Goal: Task Accomplishment & Management: Complete application form

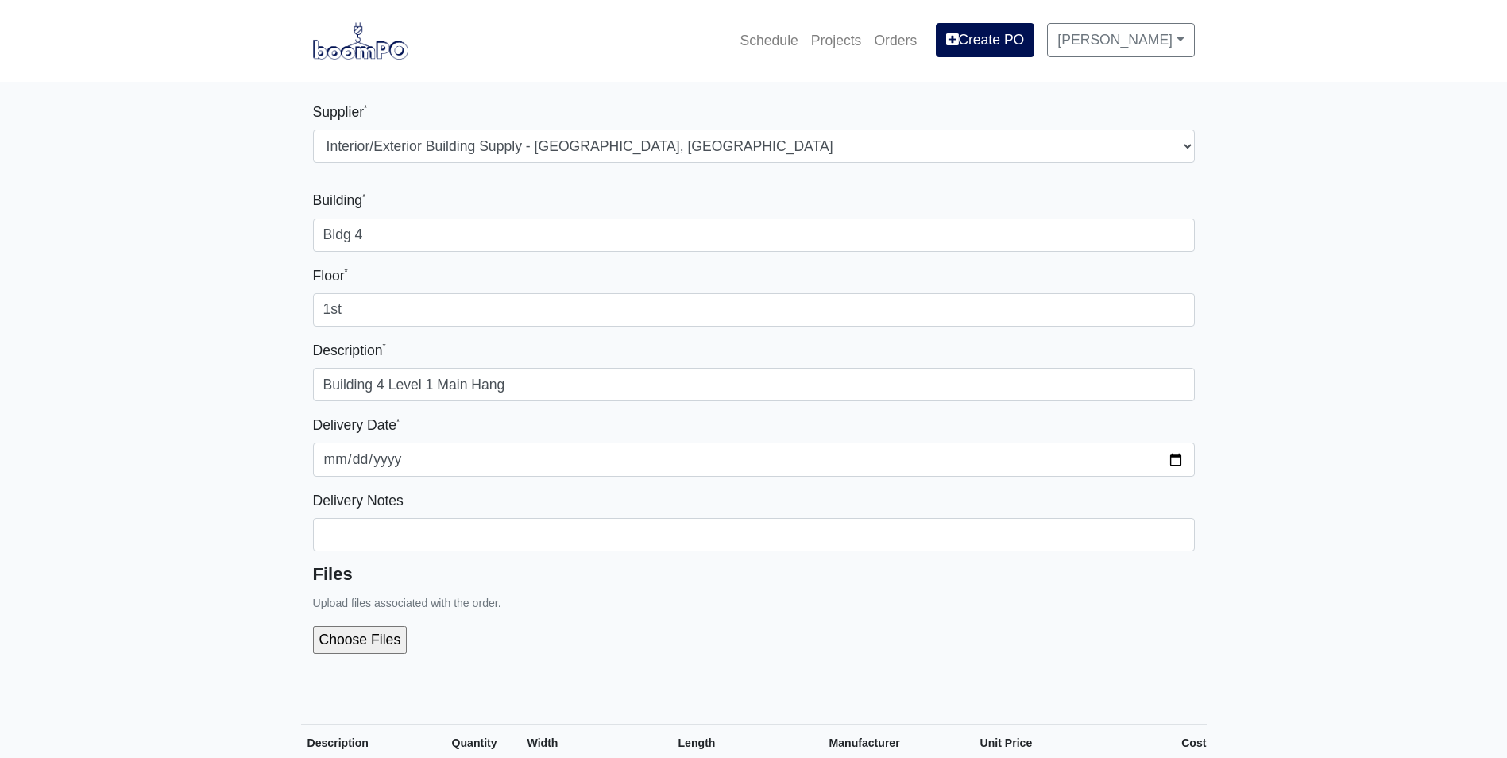
select select "861"
select select
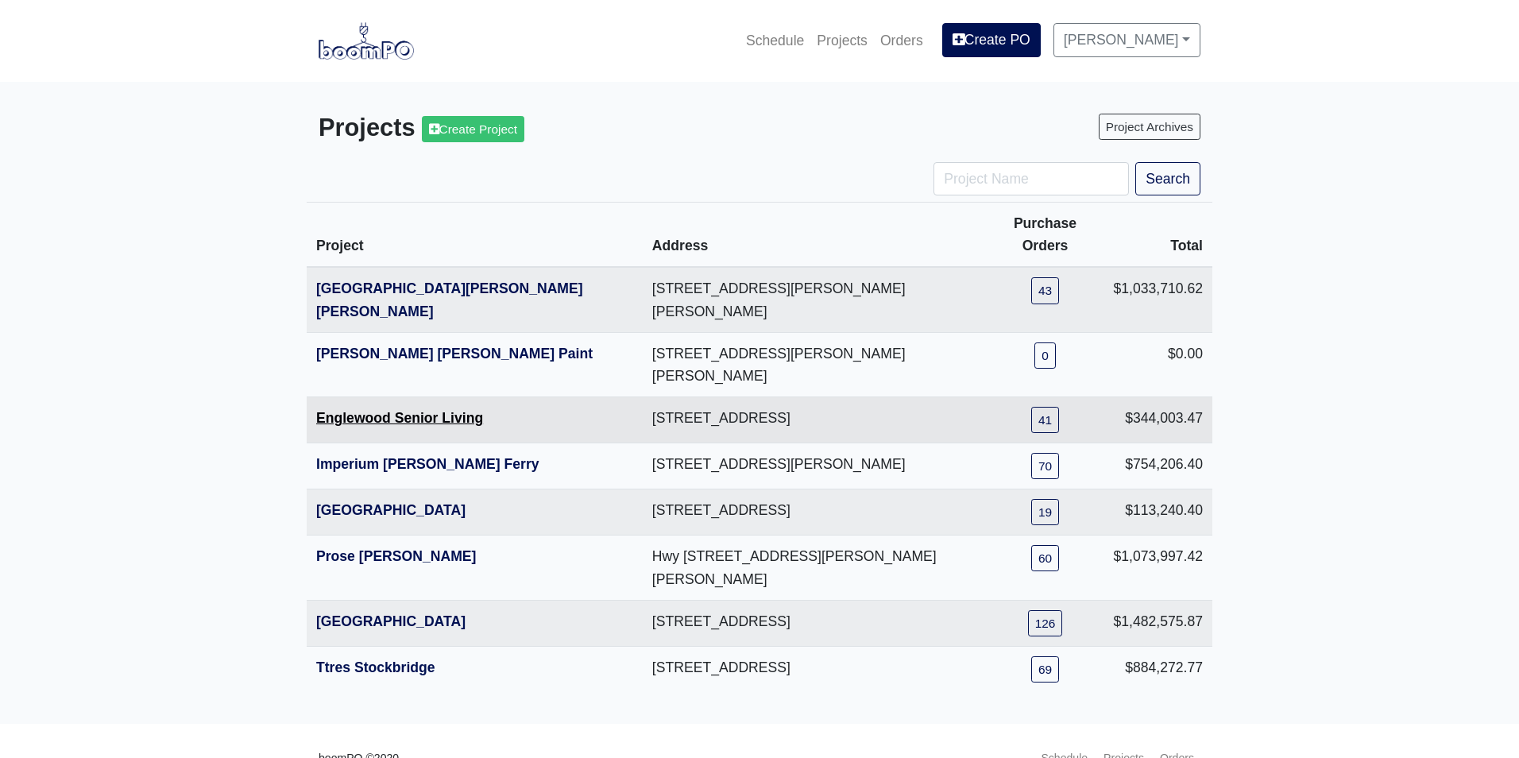
click at [369, 410] on link "Englewood Senior Living" at bounding box center [399, 418] width 167 height 16
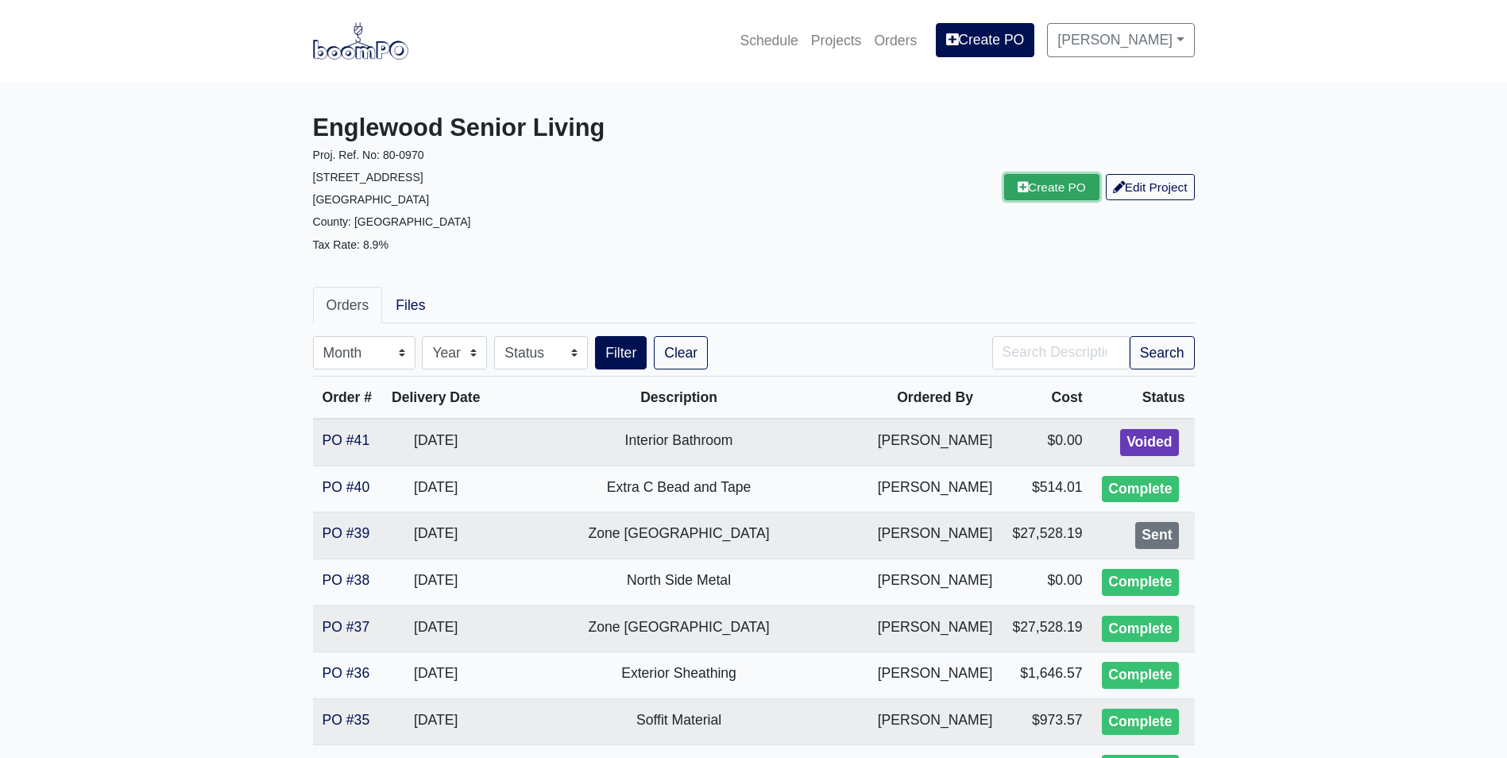
click at [1040, 190] on link "Create PO" at bounding box center [1051, 187] width 95 height 26
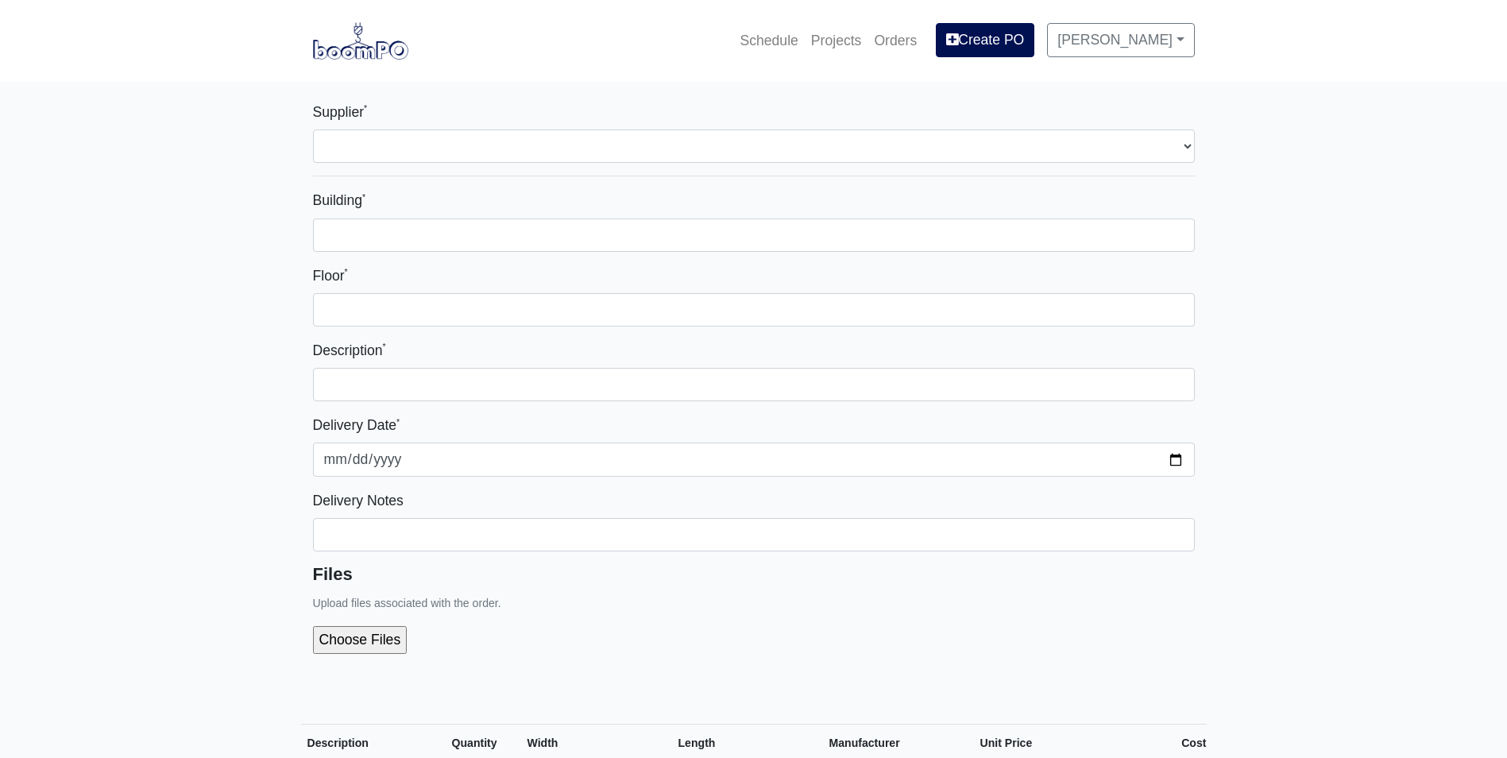
select select
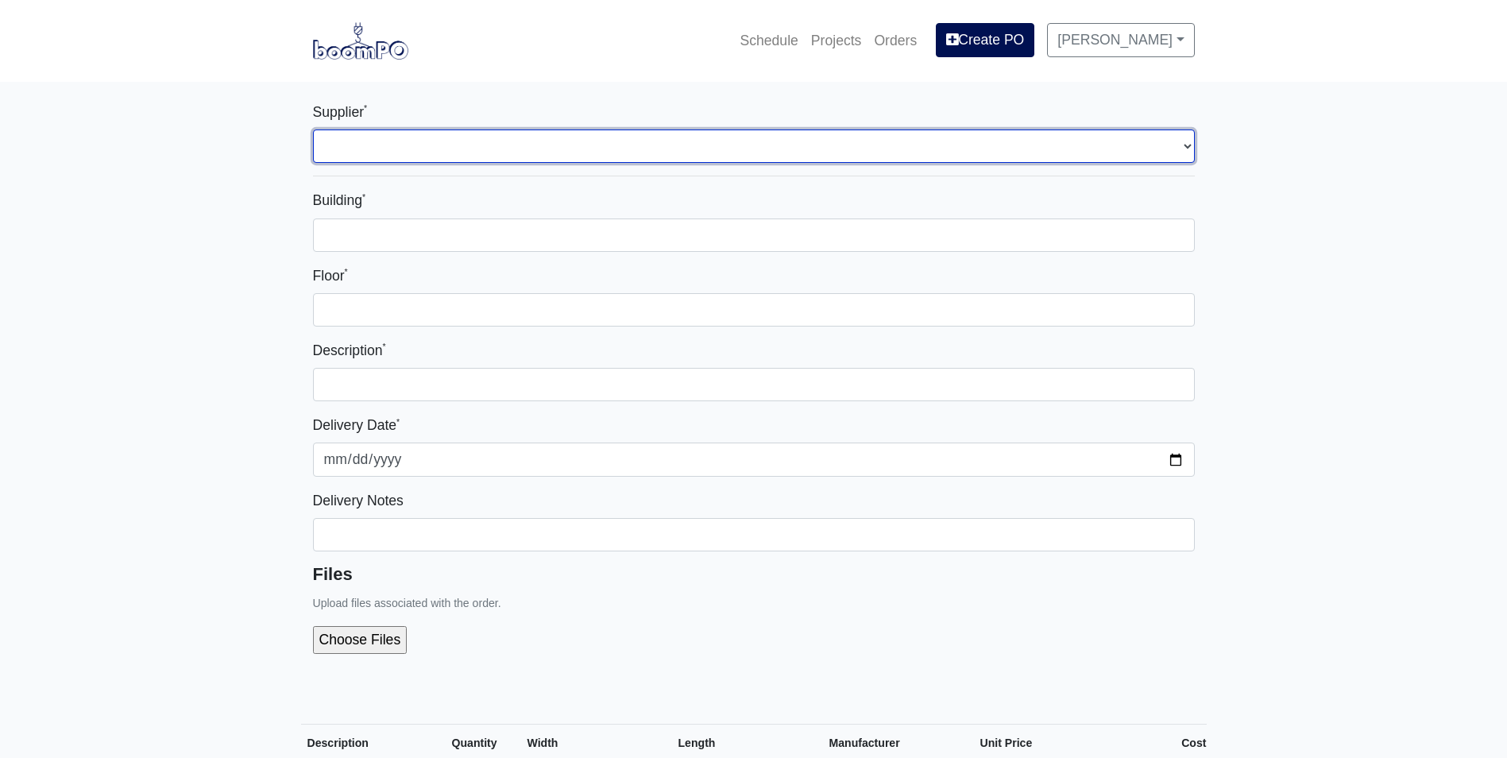
click at [358, 150] on select "Select one... L&W Supply - Mableton, GA" at bounding box center [754, 145] width 882 height 33
select select "1"
click at [313, 129] on select "Select one... L&W Supply - Mableton, GA" at bounding box center [754, 145] width 882 height 33
select select
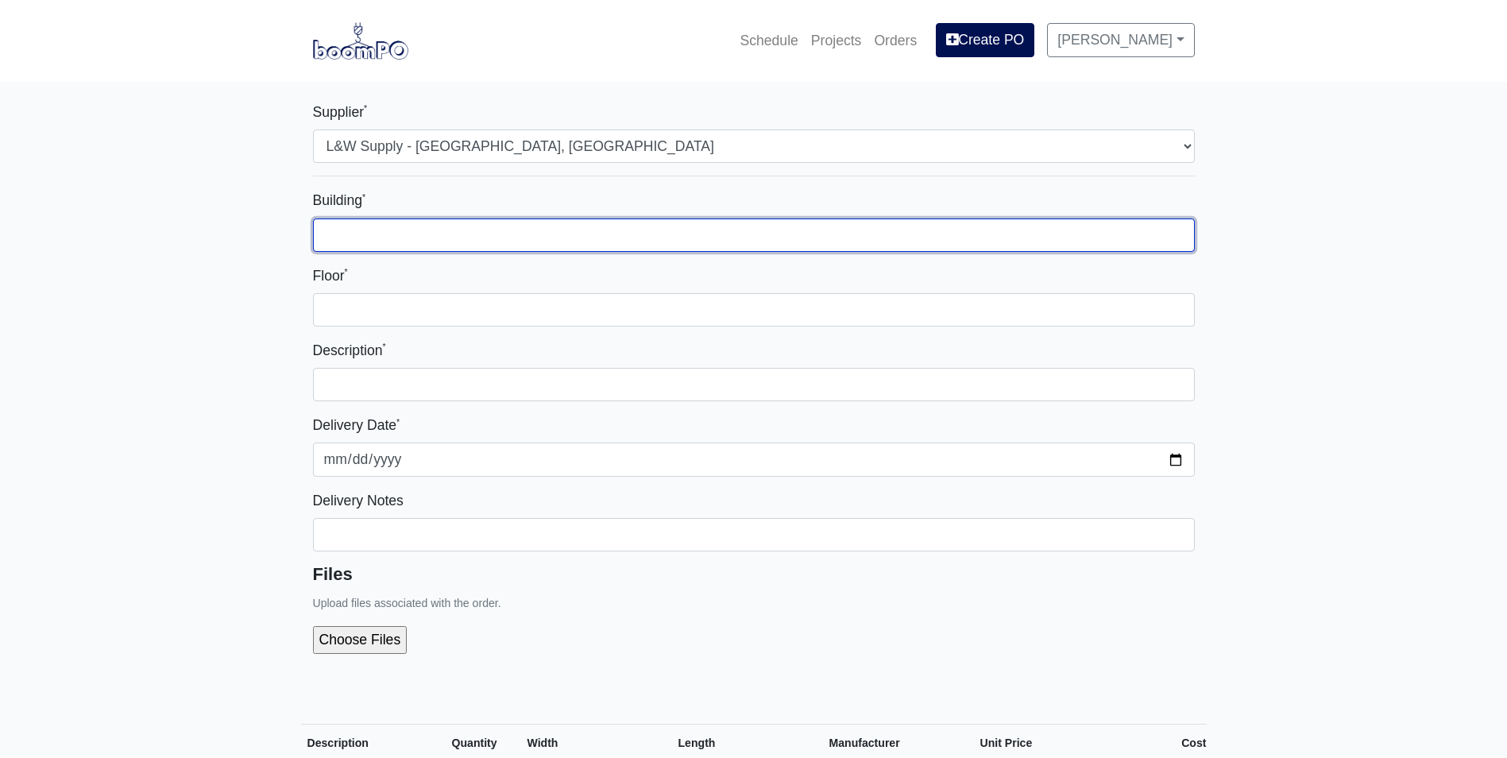
click at [341, 226] on input "Building *" at bounding box center [754, 234] width 882 height 33
type input "Zone 2"
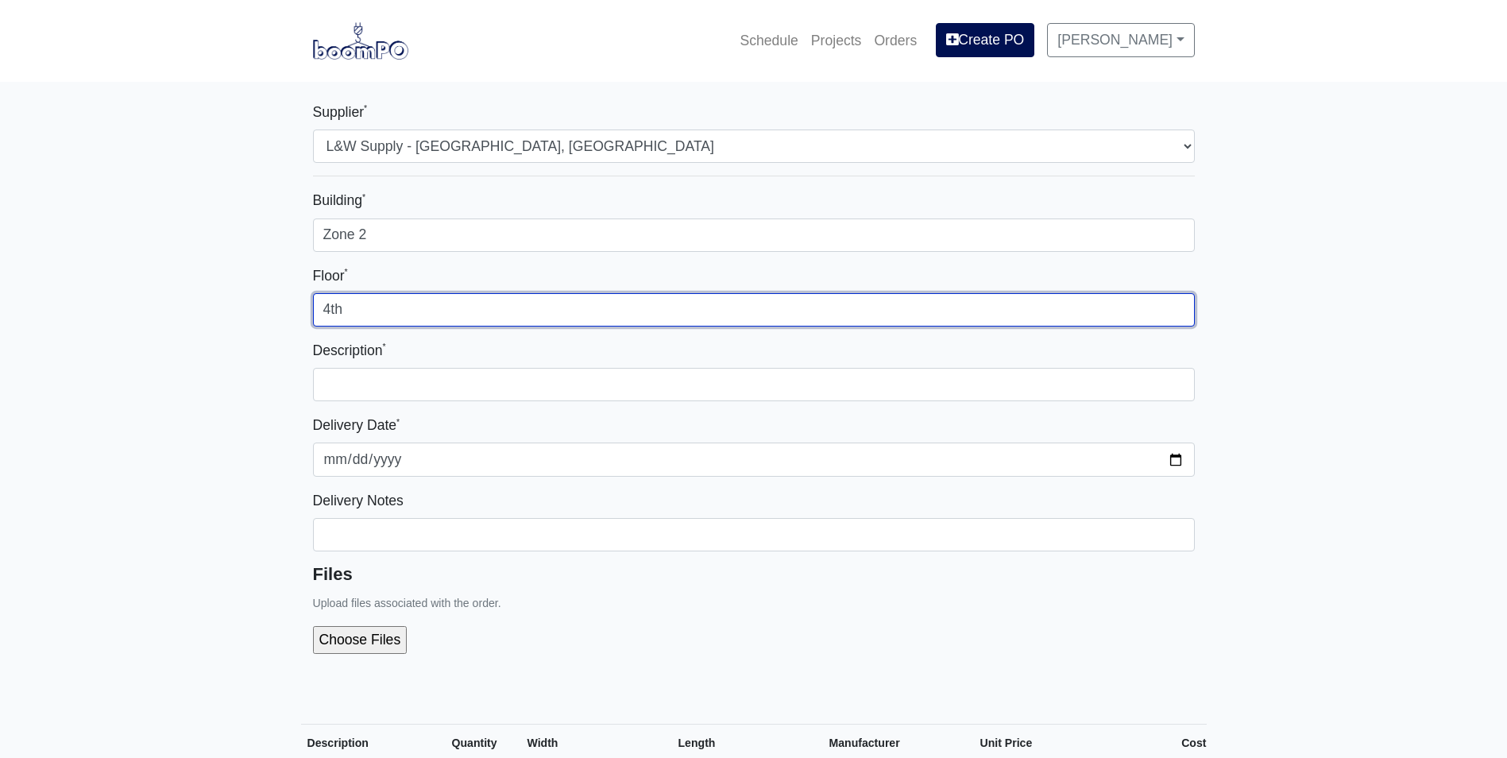
type input "4th"
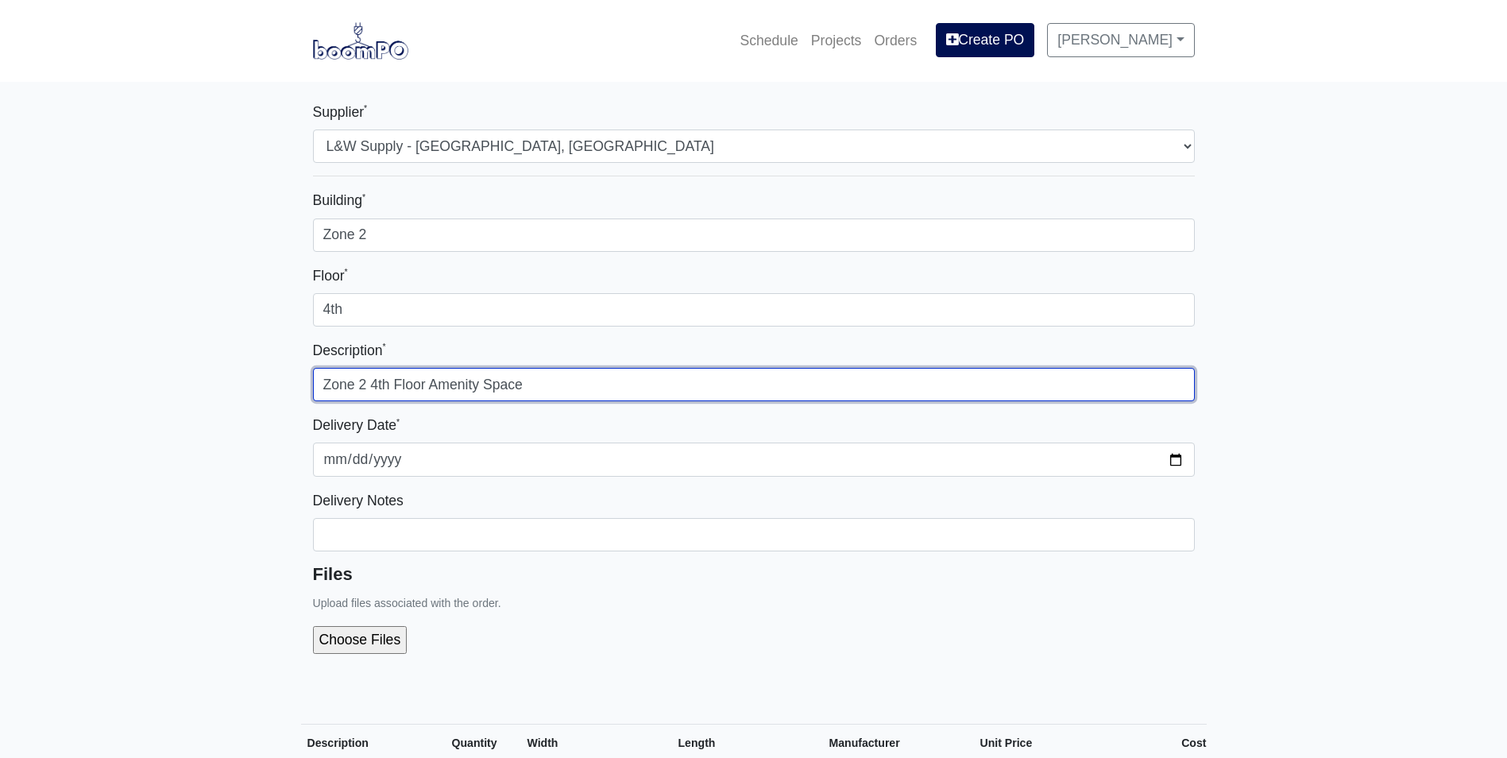
type input "Zone 2 4th Floor Amenity Space"
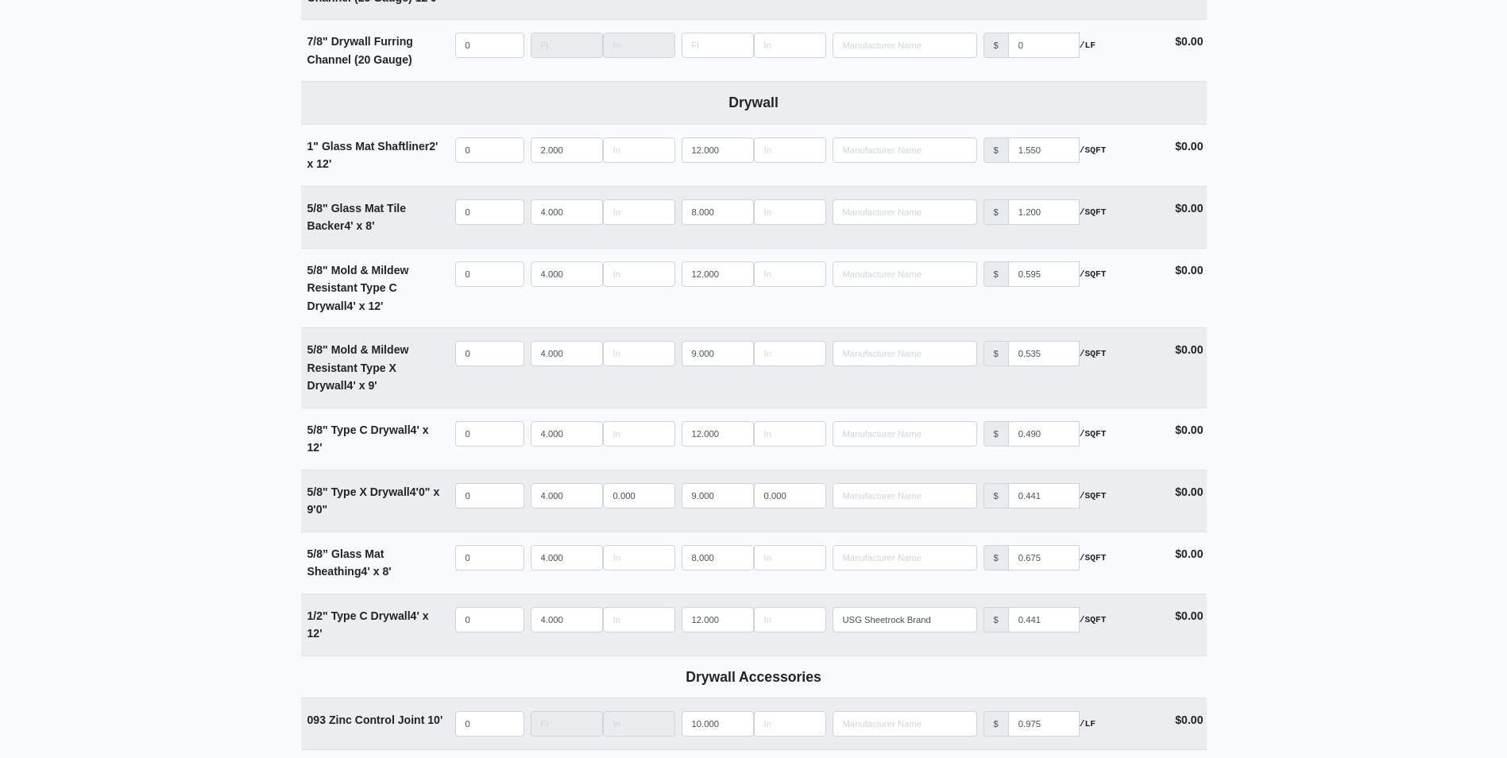
scroll to position [1033, 0]
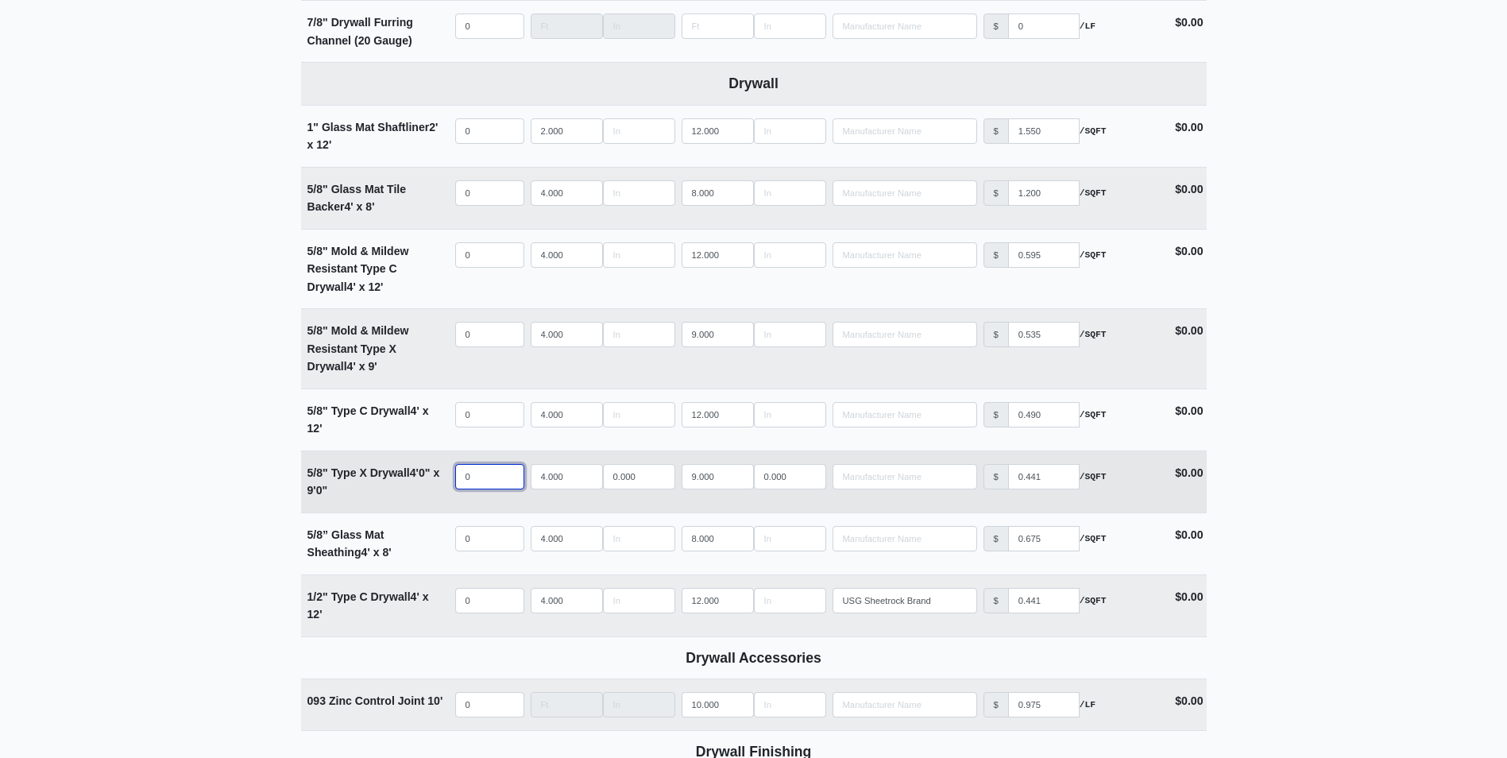
select select
click at [477, 475] on input "quantity" at bounding box center [489, 476] width 69 height 25
type input "5"
select select
type input "54"
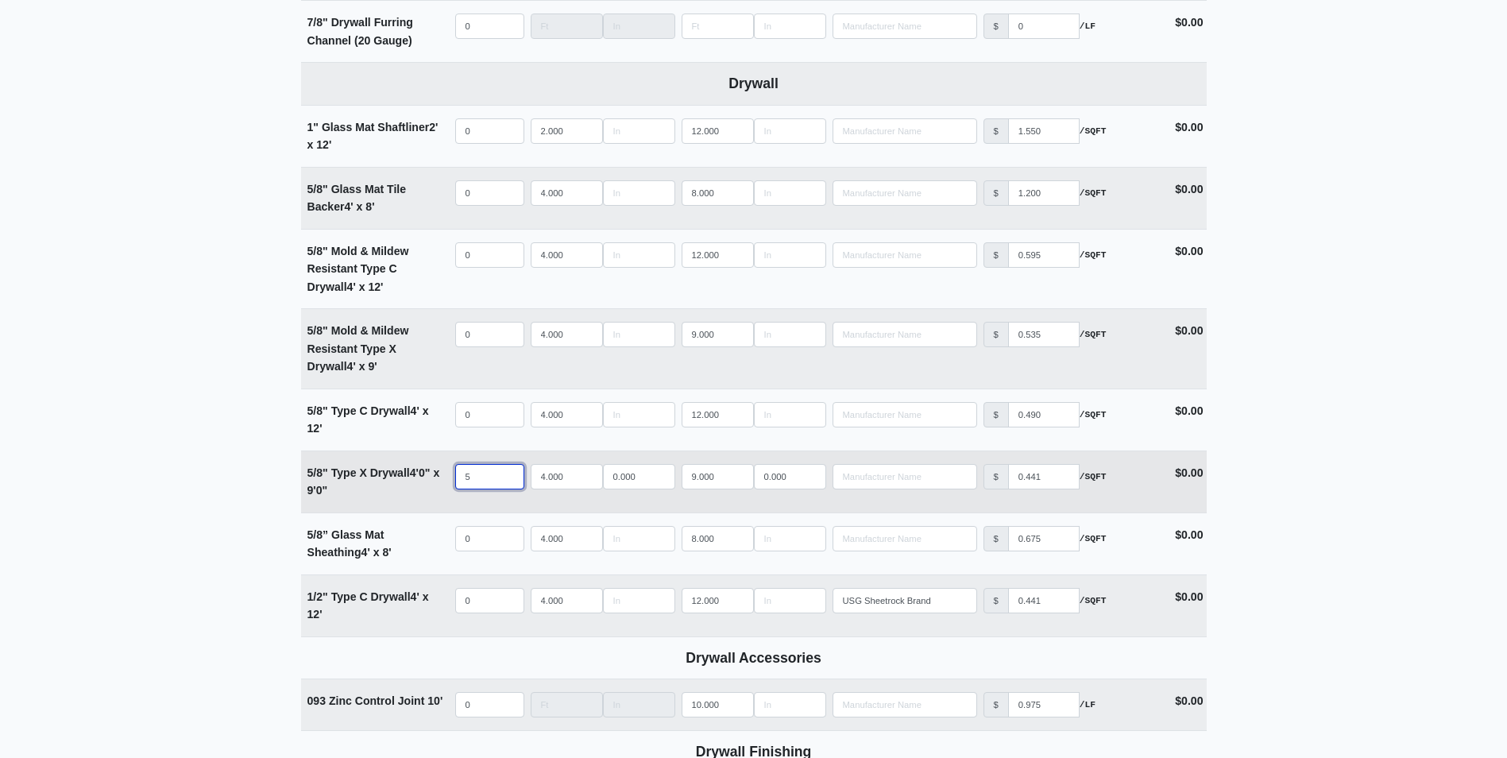
select select
type input "54"
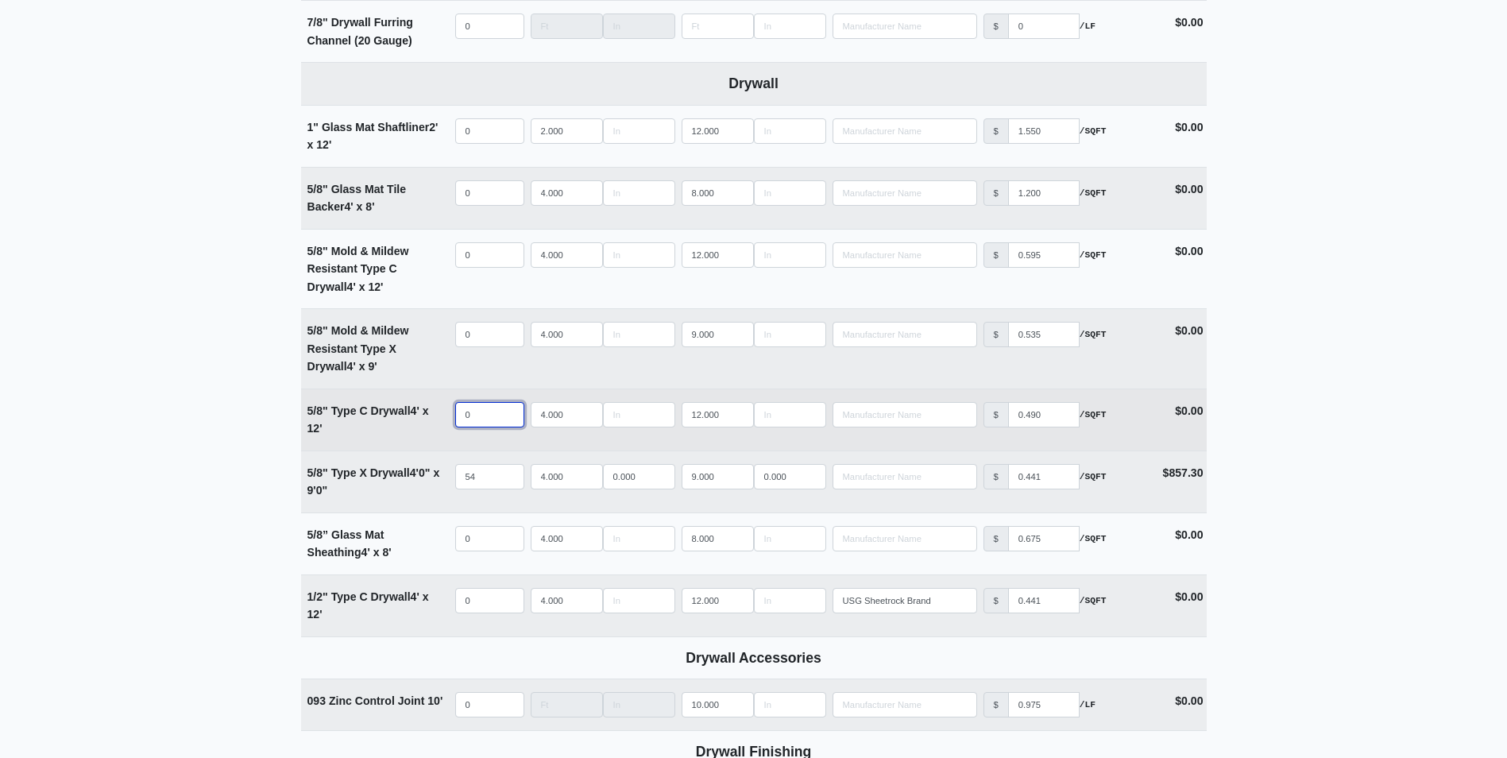
select select
click at [471, 412] on input "quantity" at bounding box center [489, 414] width 69 height 25
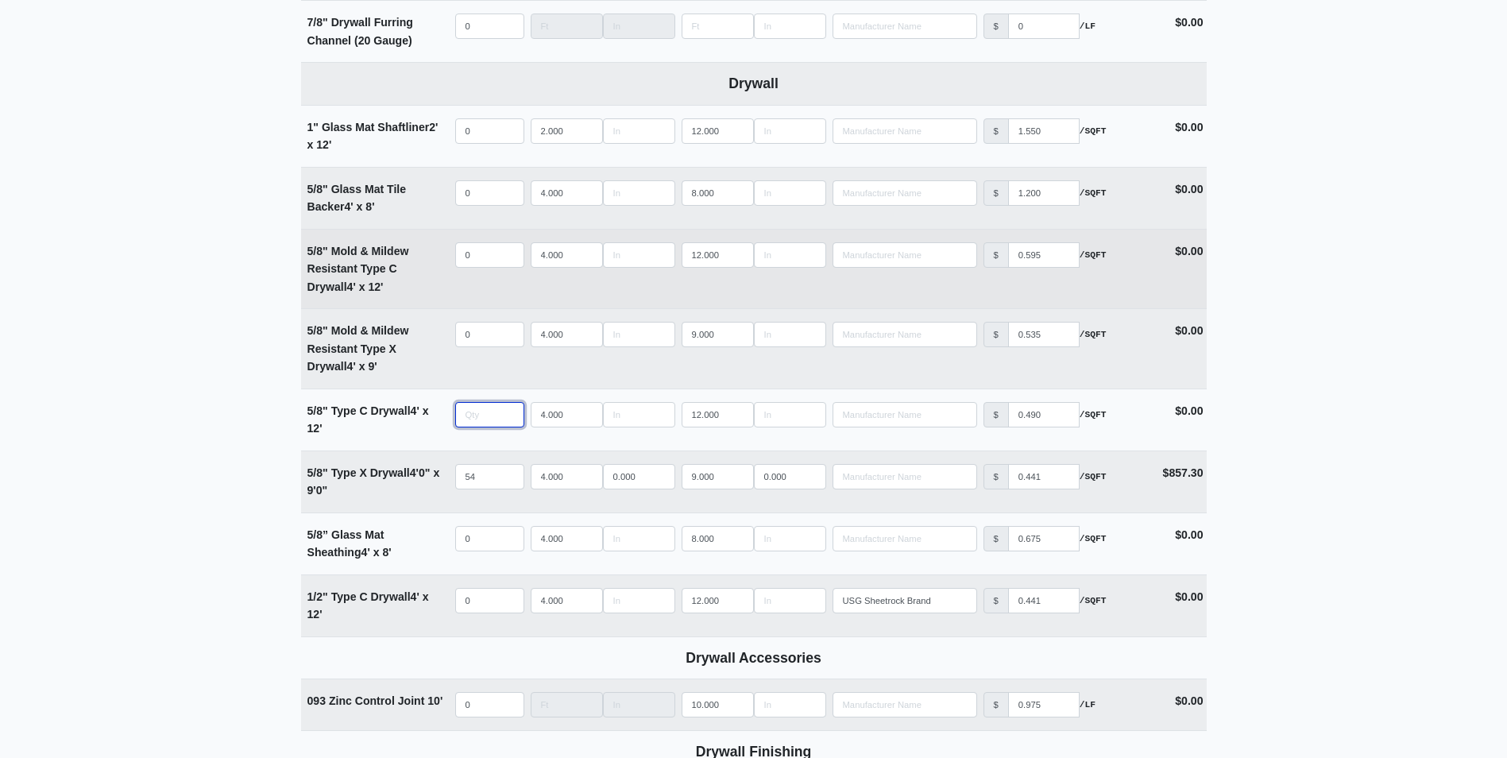
type input "3"
select select
type input "3"
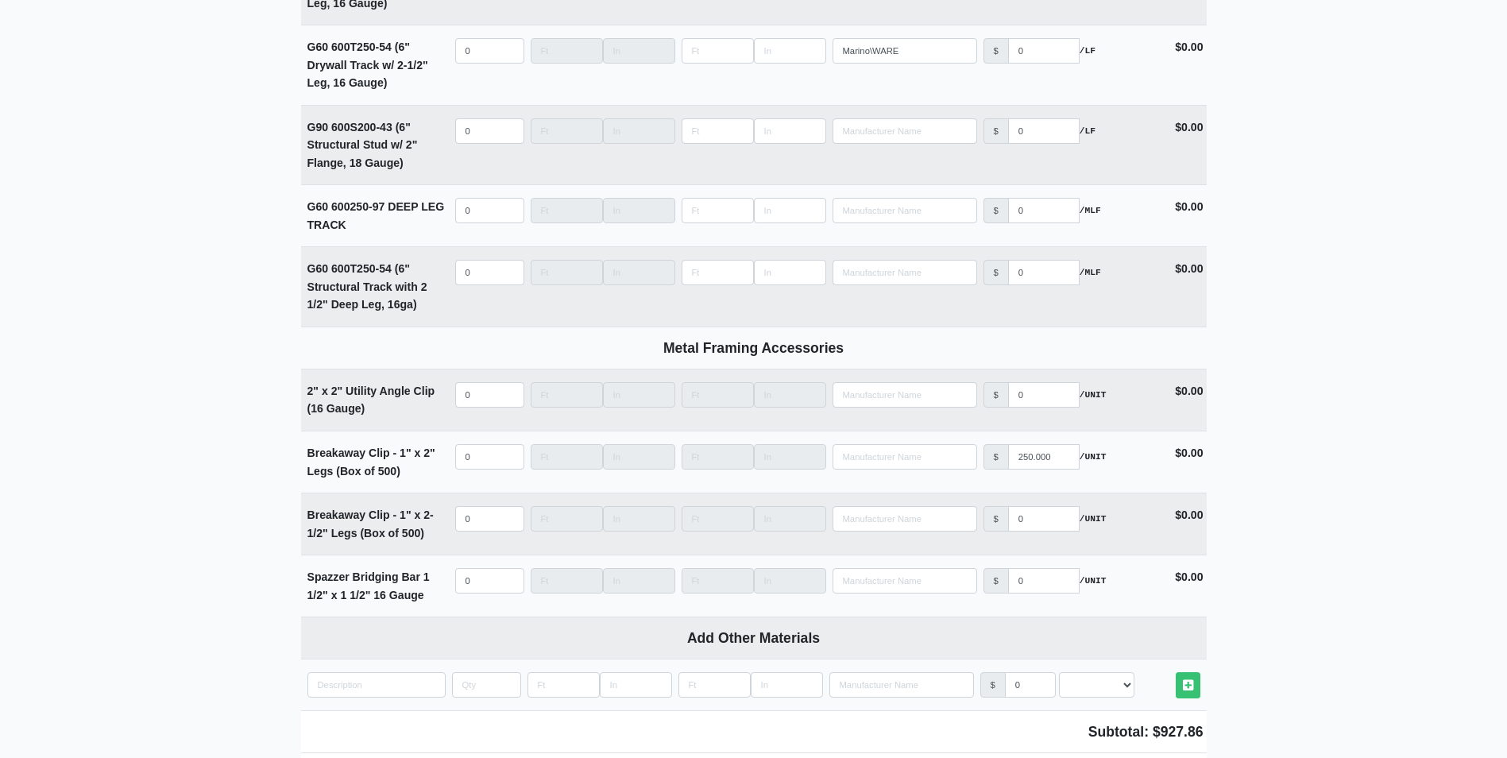
scroll to position [4949, 0]
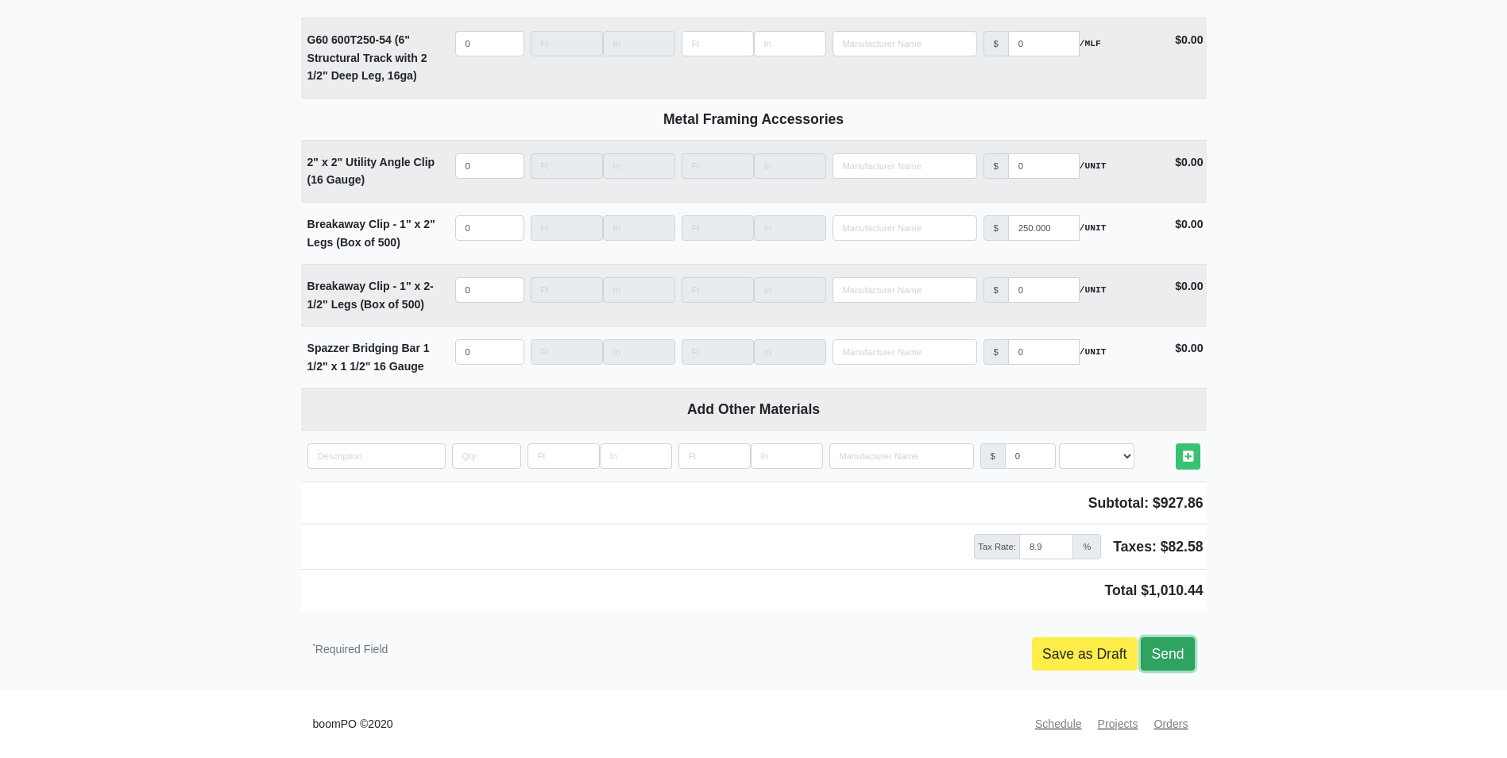
click at [1173, 640] on link "Send" at bounding box center [1167, 653] width 53 height 33
